Goal: Book appointment/travel/reservation

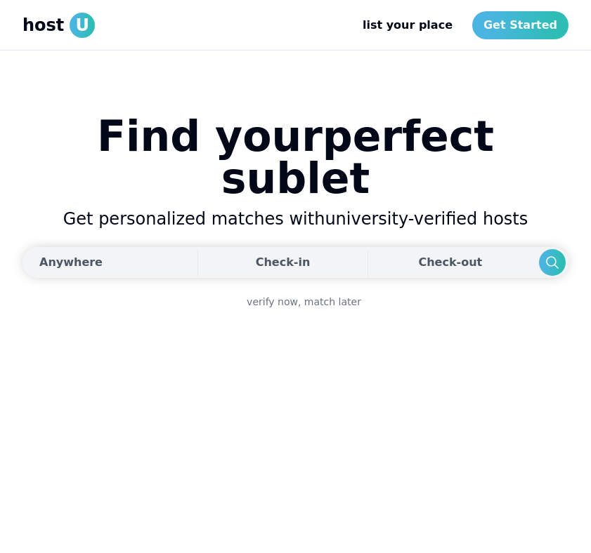
click at [164, 247] on button "Anywhere" at bounding box center [107, 262] width 171 height 31
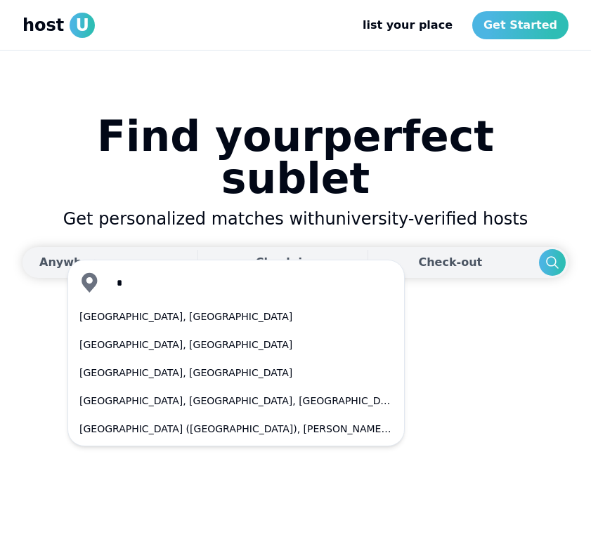
type input "**"
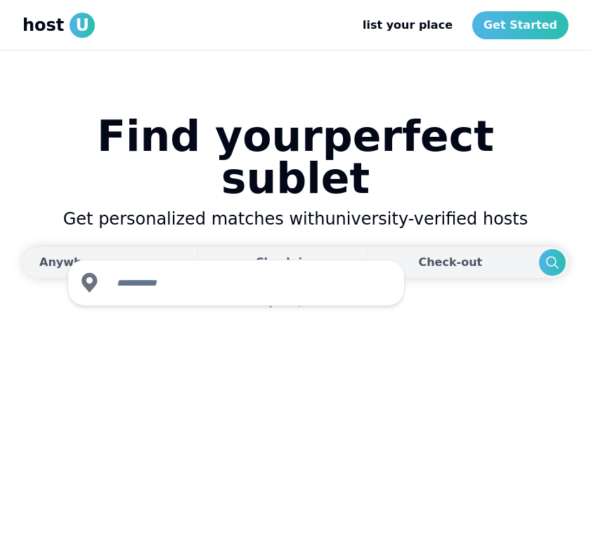
click at [277, 249] on div "Check-in" at bounding box center [283, 263] width 55 height 28
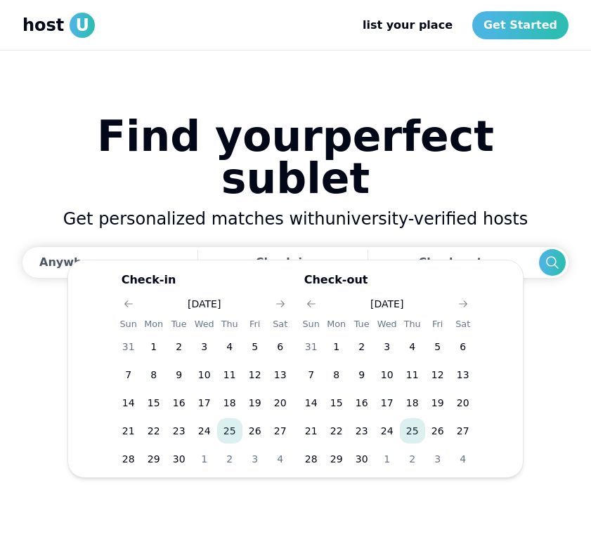
click at [324, 181] on h1 "Find your perfect sublet" at bounding box center [295, 157] width 546 height 84
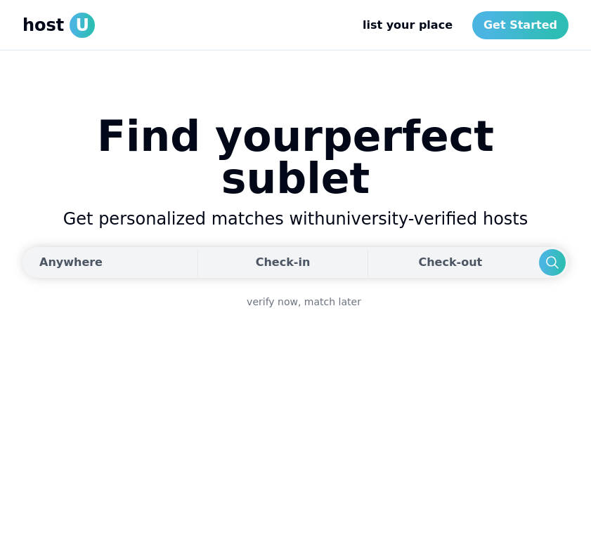
click at [153, 247] on button "Anywhere" at bounding box center [107, 262] width 171 height 31
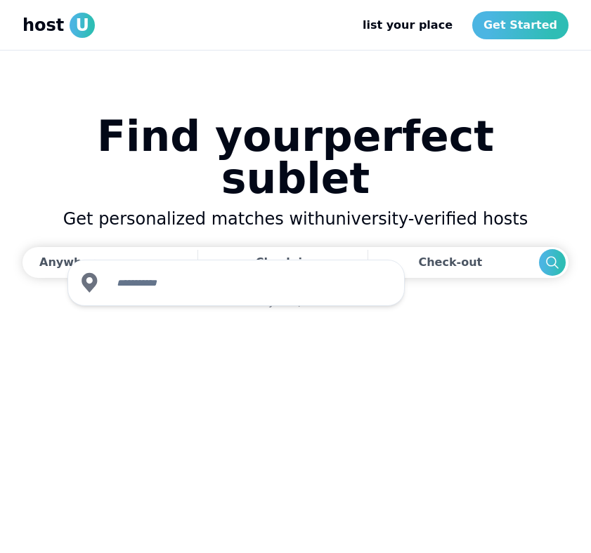
type input "*"
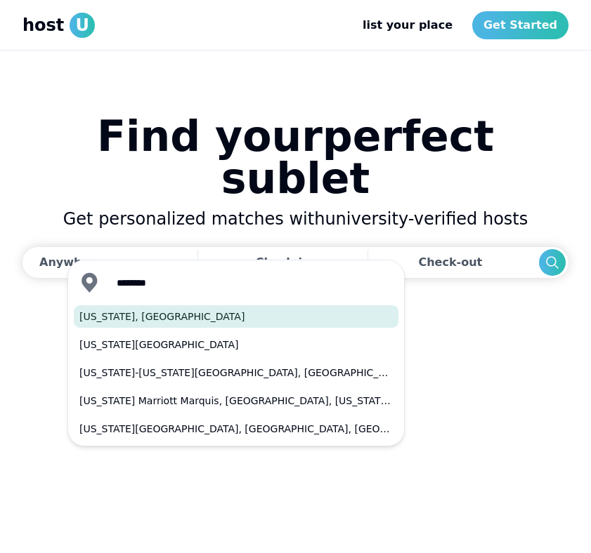
click at [118, 321] on button "[US_STATE], [GEOGRAPHIC_DATA]" at bounding box center [236, 317] width 324 height 22
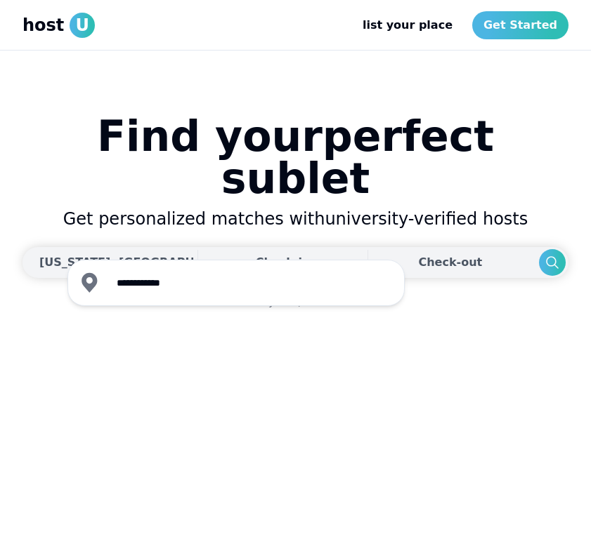
type input "**********"
click at [296, 249] on div "Check-in" at bounding box center [283, 263] width 55 height 28
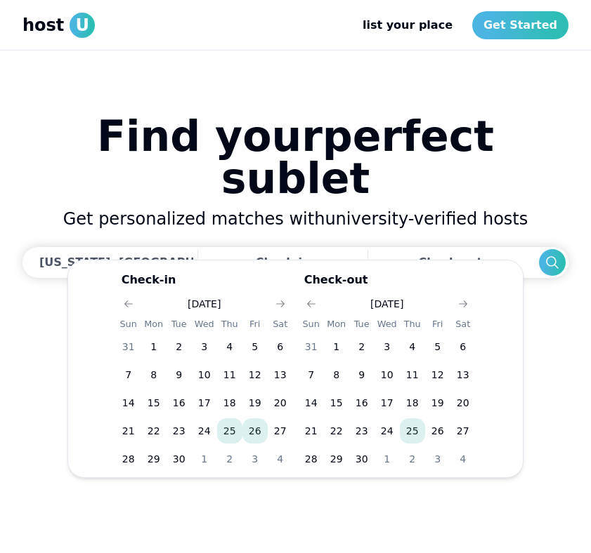
click at [261, 425] on button "26" at bounding box center [254, 431] width 25 height 25
click at [425, 461] on button "3" at bounding box center [437, 459] width 25 height 25
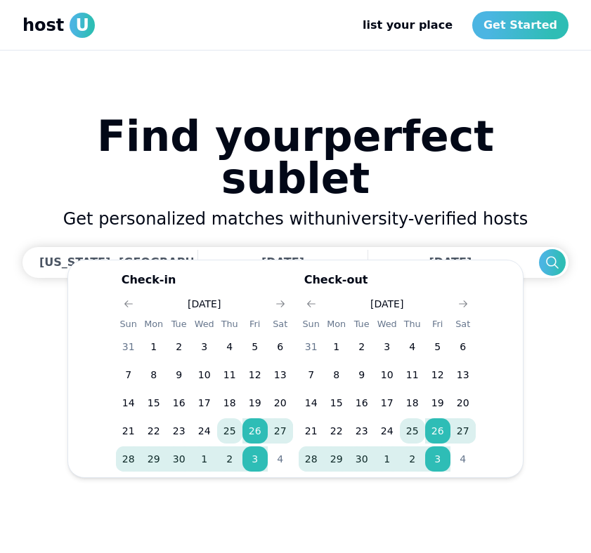
click at [536, 277] on div "Check-in [DATE] Sun Mon Tue Wed Thu Fri Sat 31 1 2 3 4 5 6 7 8 9 10 11 12 13 14…" at bounding box center [323, 369] width 512 height 218
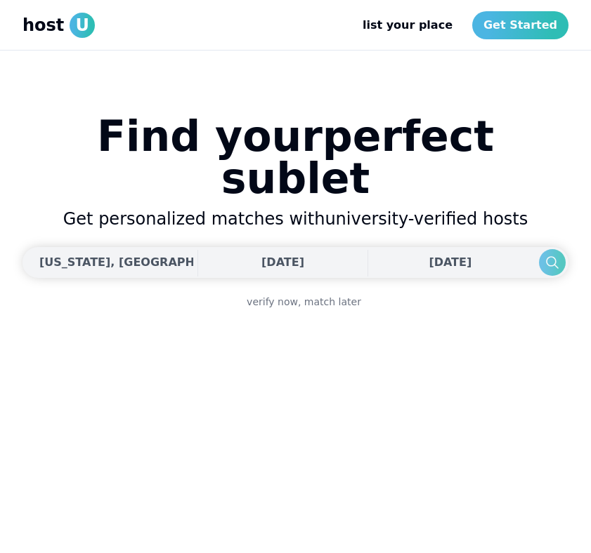
click at [544, 254] on icon "Search" at bounding box center [552, 262] width 17 height 17
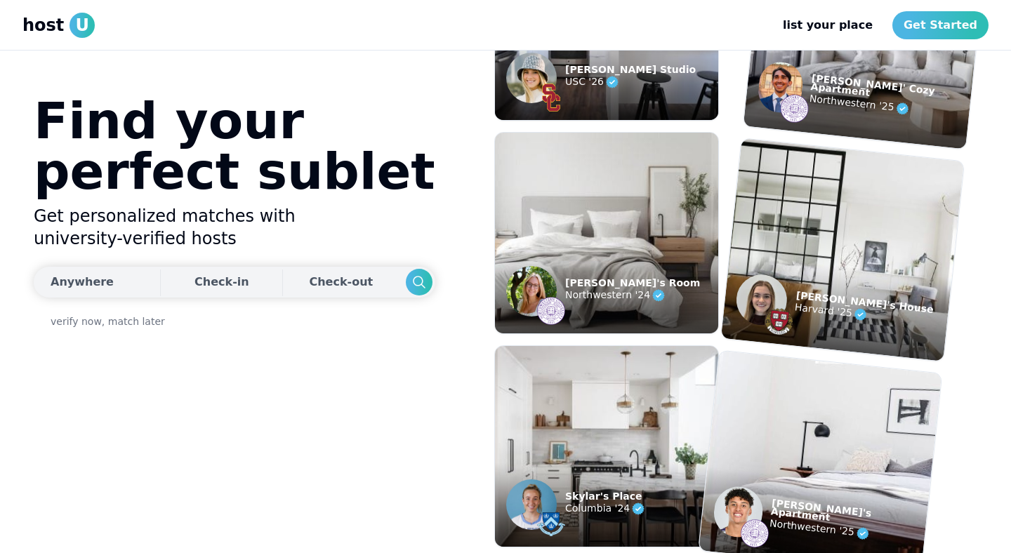
click at [95, 280] on div "Anywhere" at bounding box center [82, 282] width 63 height 17
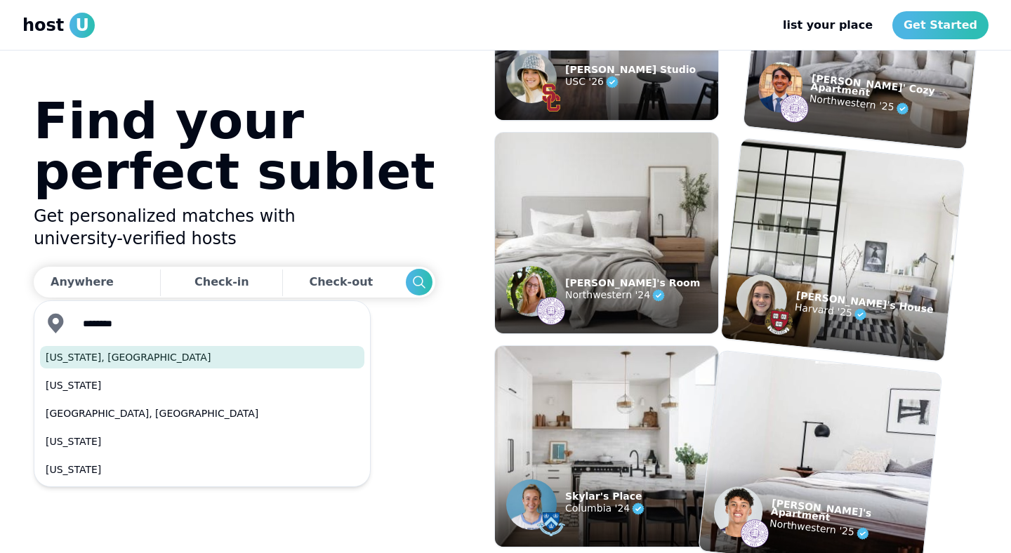
click at [146, 359] on button "[US_STATE], [GEOGRAPHIC_DATA]" at bounding box center [202, 357] width 324 height 22
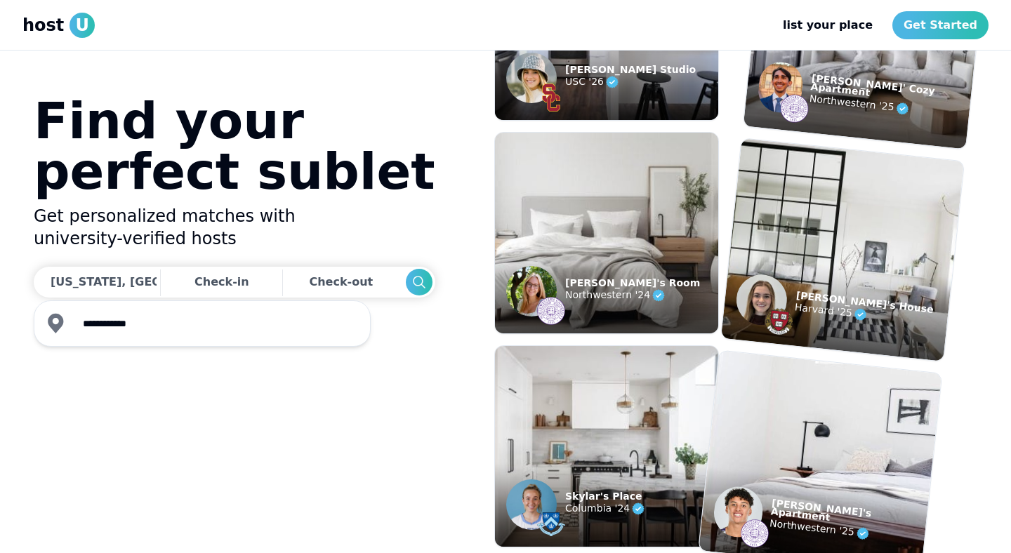
type input "**********"
click at [198, 265] on div "Get personalized matches with university-verified hosts" at bounding box center [235, 236] width 402 height 62
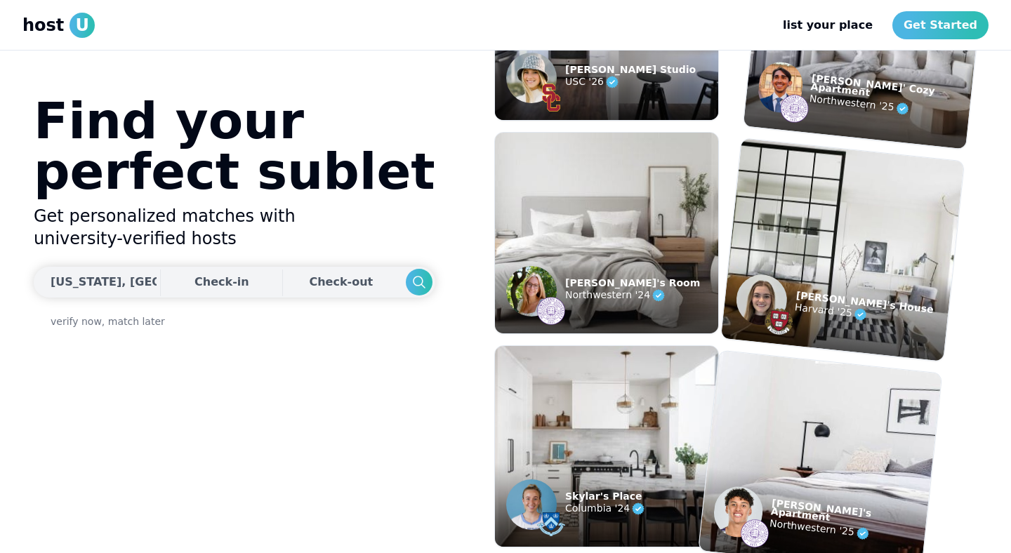
click at [197, 277] on div "Check-in" at bounding box center [222, 282] width 55 height 28
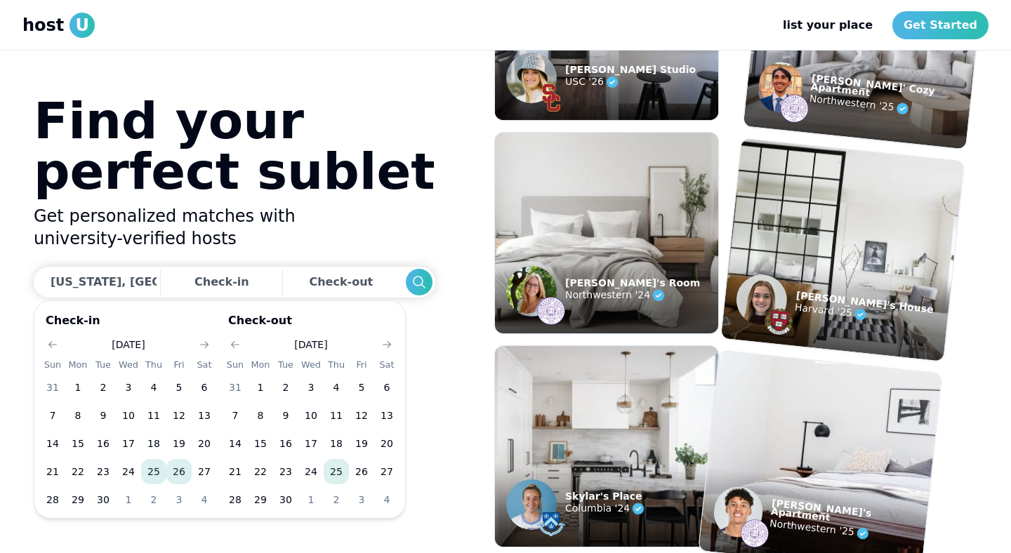
click at [186, 480] on button "26" at bounding box center [178, 471] width 25 height 25
click at [319, 490] on button "1" at bounding box center [311, 499] width 25 height 25
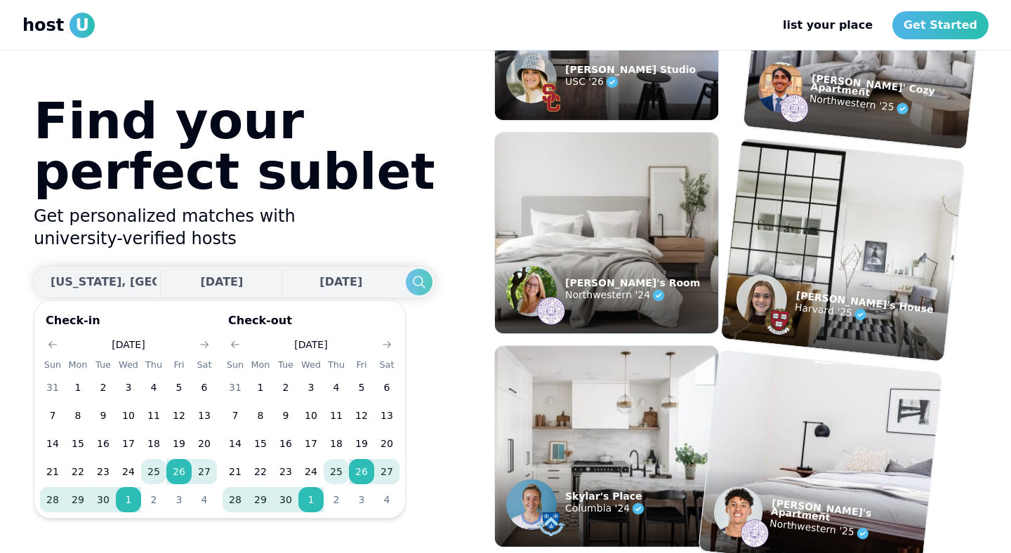
click at [411, 283] on icon "Search" at bounding box center [419, 282] width 17 height 17
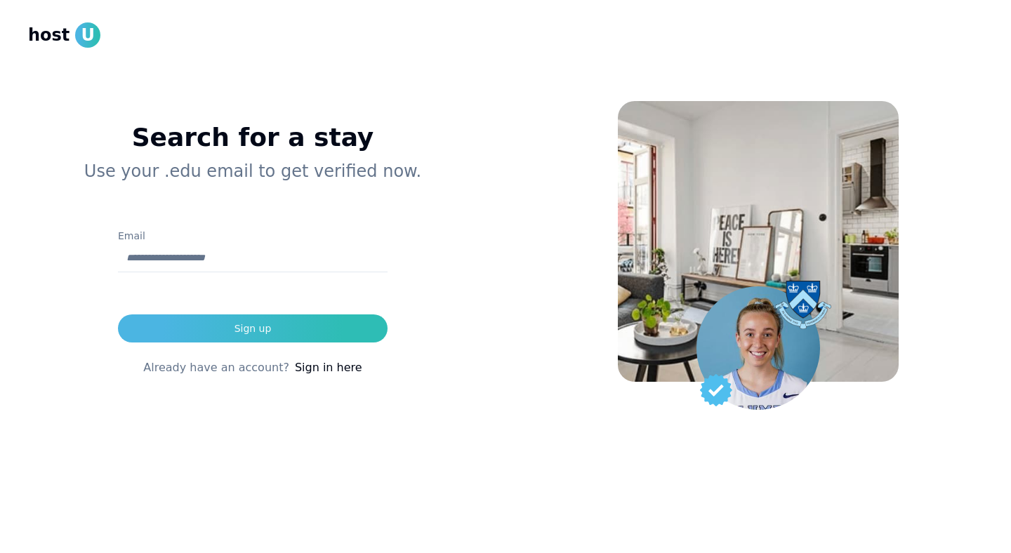
click at [280, 299] on form "Email Sign up" at bounding box center [253, 285] width 270 height 115
